Goal: Information Seeking & Learning: Learn about a topic

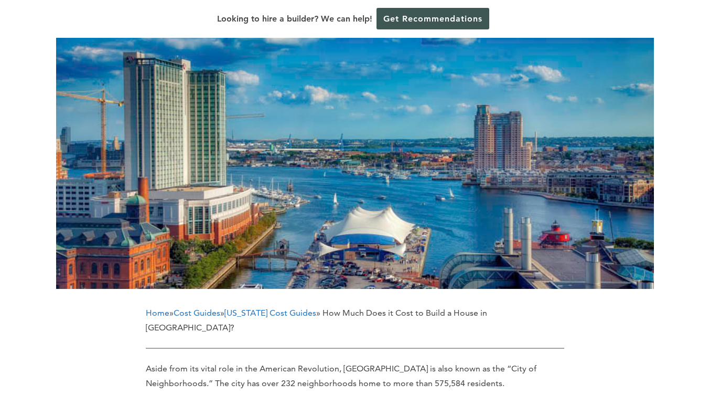
scroll to position [315, 0]
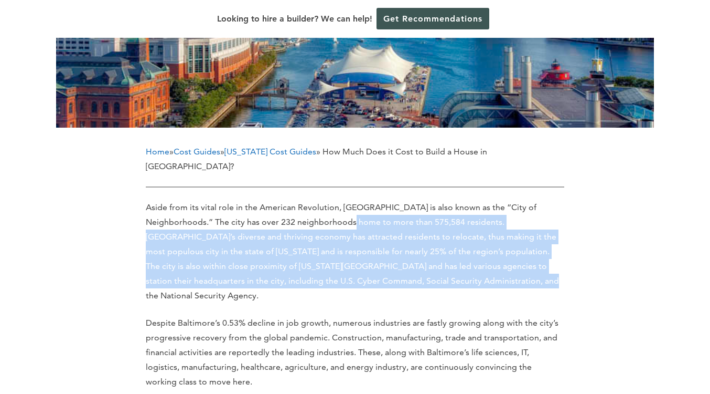
drag, startPoint x: 469, startPoint y: 241, endPoint x: 320, endPoint y: 186, distance: 158.9
click at [320, 200] on p "Aside from its vital role in the American Revolution, [GEOGRAPHIC_DATA] is also…" at bounding box center [355, 251] width 419 height 103
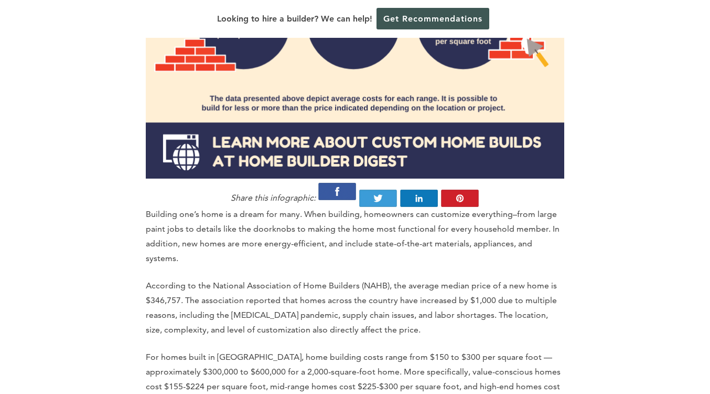
scroll to position [1364, 0]
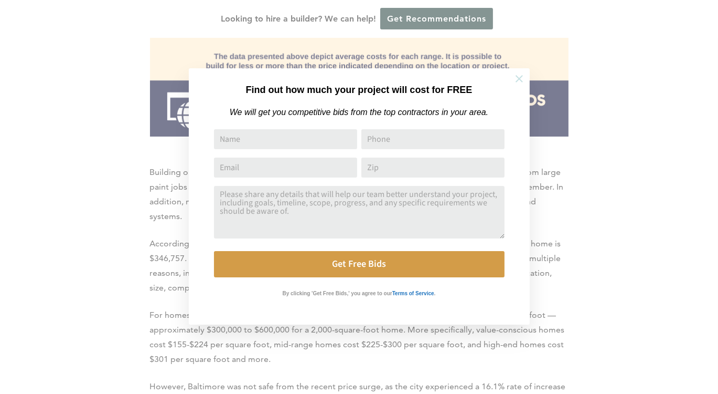
click at [521, 80] on icon at bounding box center [519, 78] width 7 height 7
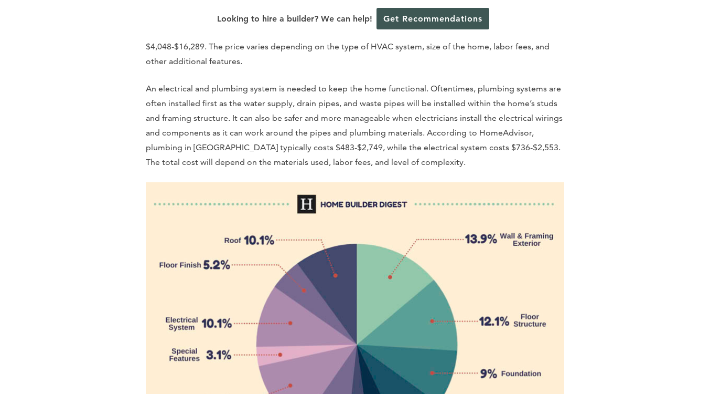
scroll to position [2361, 0]
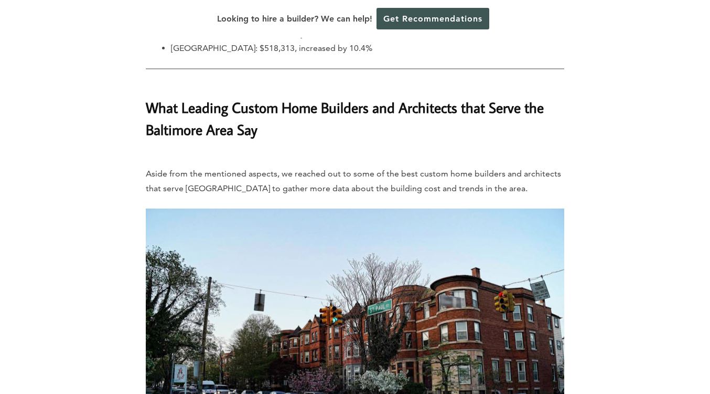
scroll to position [5247, 0]
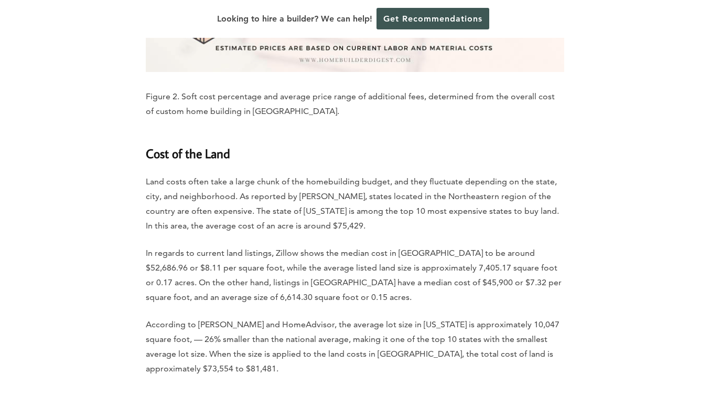
scroll to position [3253, 0]
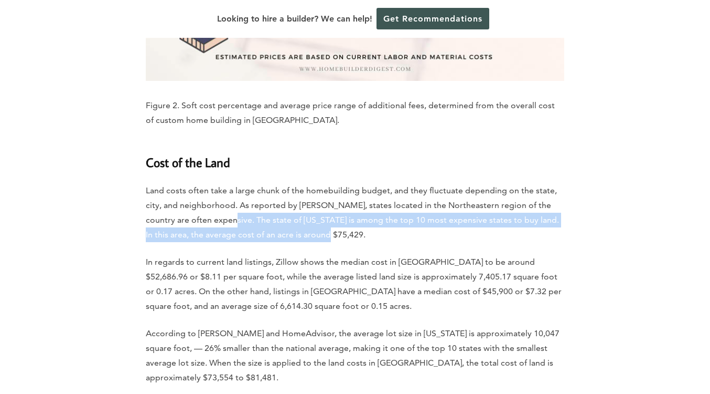
drag, startPoint x: 320, startPoint y: 166, endPoint x: 217, endPoint y: 154, distance: 103.0
click at [217, 183] on p "Land costs often take a large chunk of the homebuilding budget, and they fluctu…" at bounding box center [355, 212] width 419 height 59
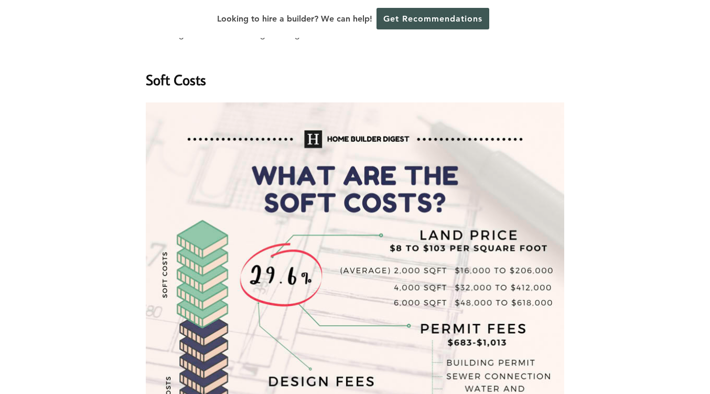
scroll to position [2886, 0]
